Goal: Navigation & Orientation: Find specific page/section

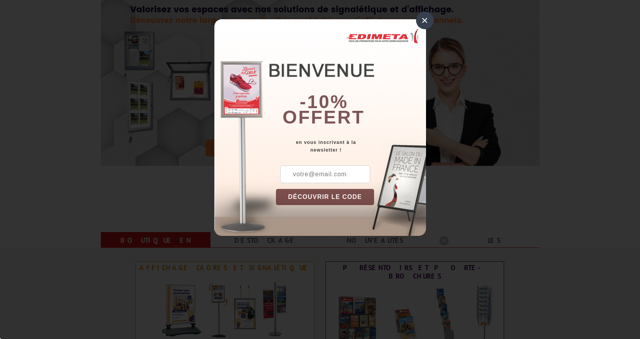
scroll to position [77, 0]
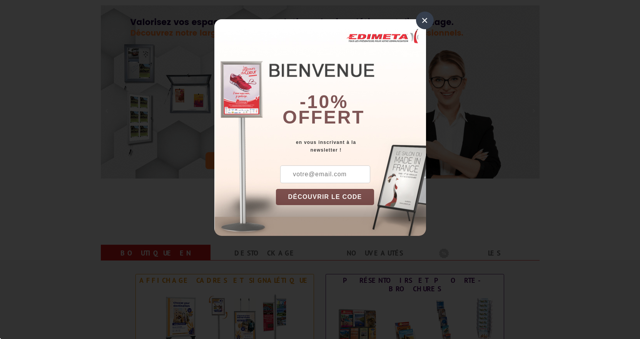
click at [429, 24] on div "×" at bounding box center [425, 21] width 18 height 18
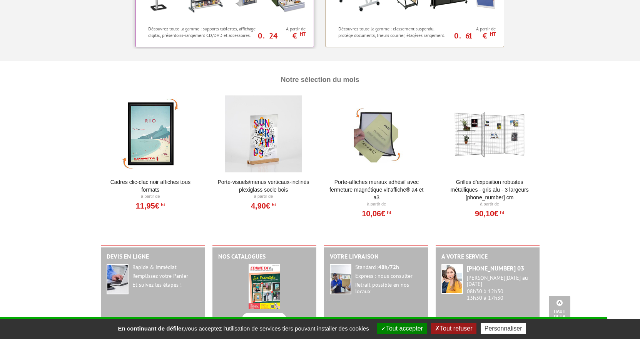
scroll to position [770, 0]
click at [271, 149] on div at bounding box center [263, 133] width 95 height 77
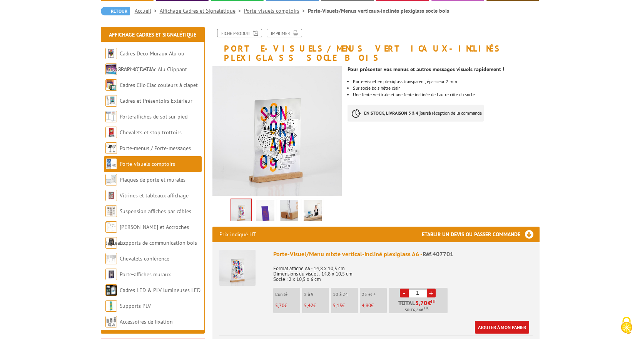
scroll to position [77, 0]
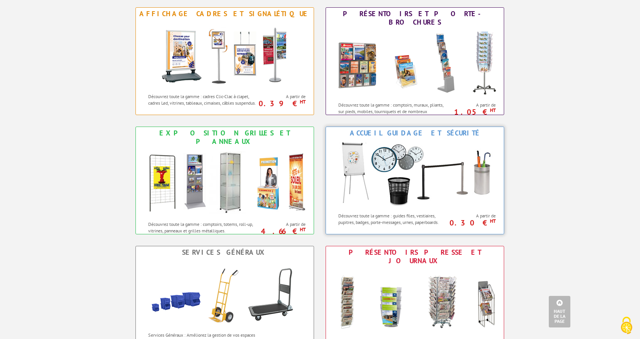
scroll to position [231, 0]
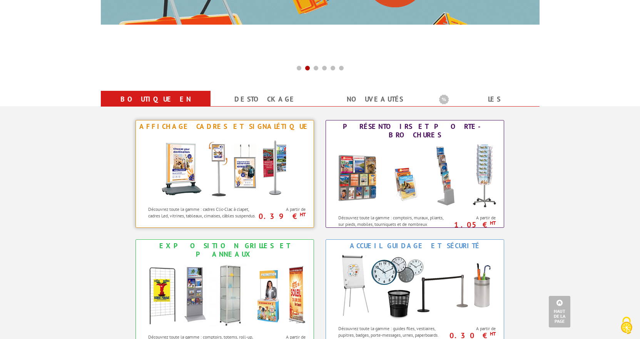
click at [262, 161] on img at bounding box center [225, 167] width 142 height 69
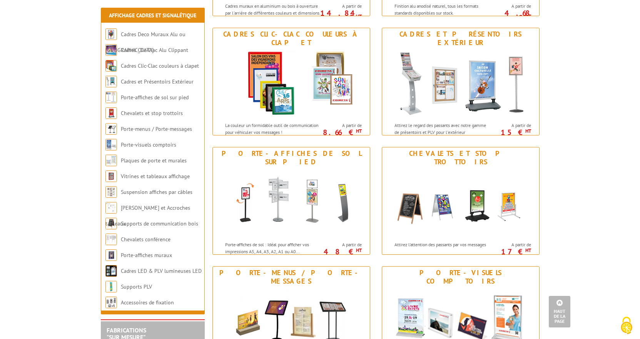
scroll to position [231, 0]
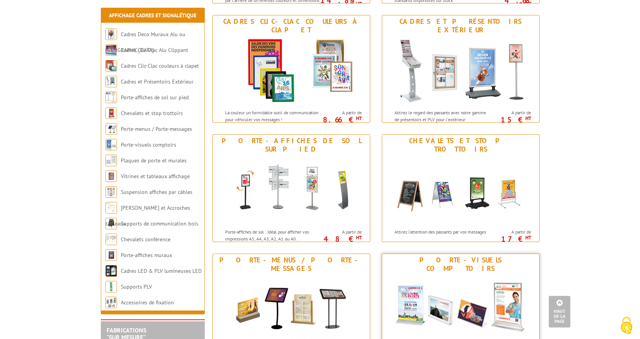
click at [455, 259] on div "Porte-visuels comptoirs" at bounding box center [460, 264] width 153 height 17
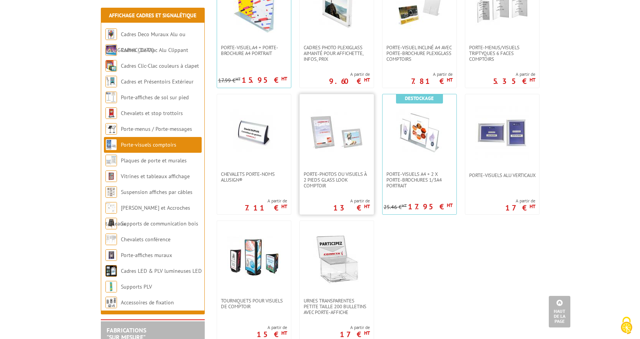
scroll to position [462, 0]
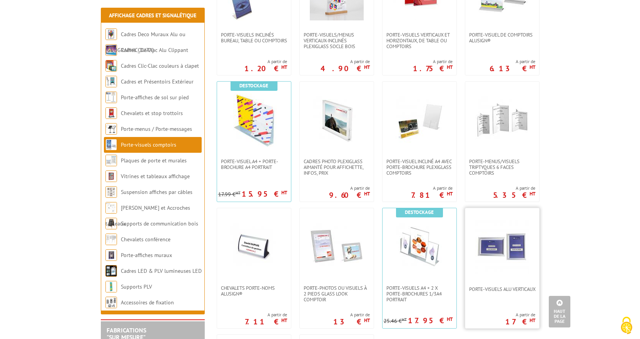
click at [496, 227] on img at bounding box center [502, 247] width 54 height 54
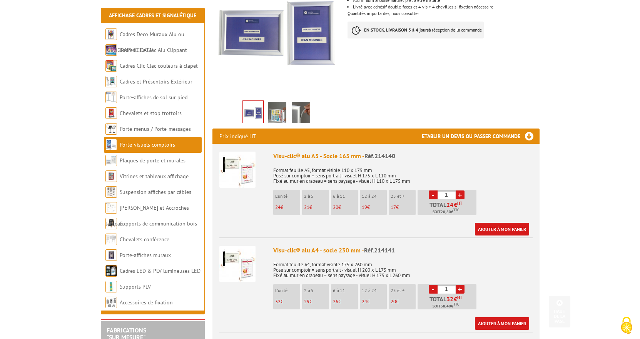
scroll to position [192, 0]
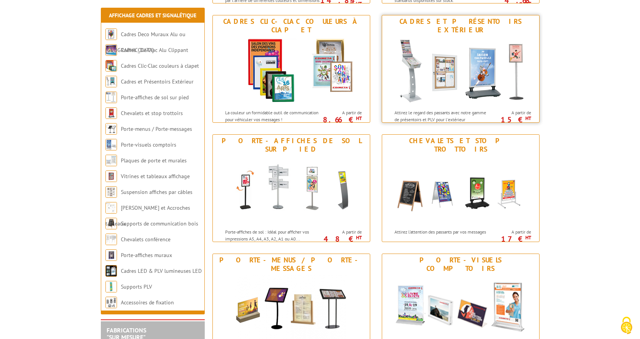
click at [486, 78] on img at bounding box center [461, 70] width 142 height 69
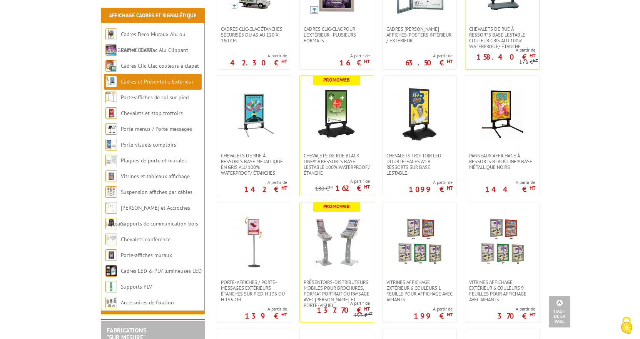
scroll to position [224, 0]
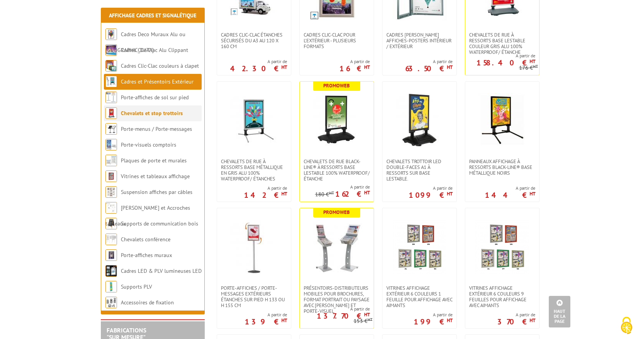
click at [140, 114] on link "Chevalets et stop trottoirs" at bounding box center [152, 113] width 62 height 7
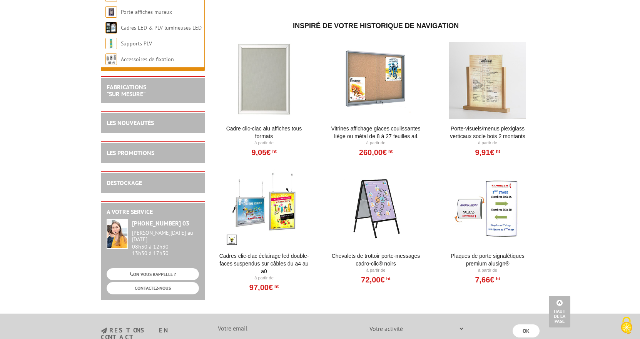
scroll to position [962, 0]
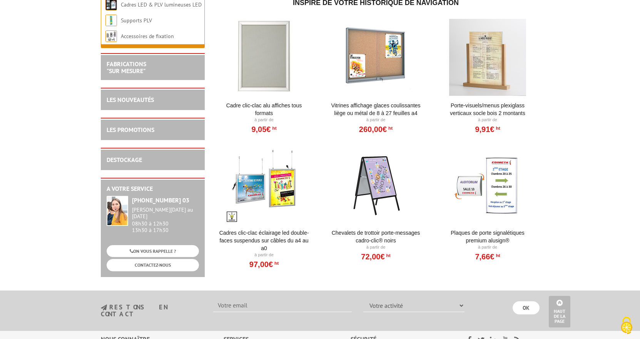
click at [278, 194] on div at bounding box center [264, 184] width 95 height 77
